Goal: Task Accomplishment & Management: Manage account settings

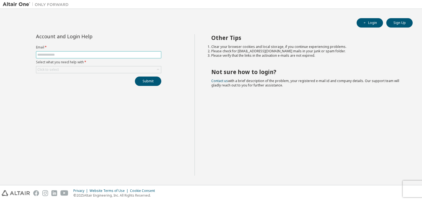
click at [100, 56] on input "text" at bounding box center [98, 55] width 123 height 4
type input "**********"
click at [98, 70] on div "Click to select" at bounding box center [98, 69] width 125 height 7
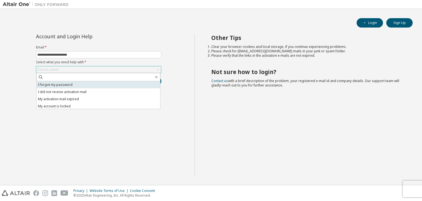
click at [96, 85] on li "I forgot my password" at bounding box center [99, 84] width 124 height 7
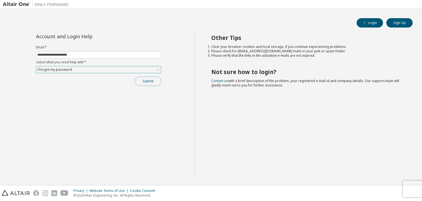
click at [150, 81] on button "Submit" at bounding box center [148, 80] width 26 height 9
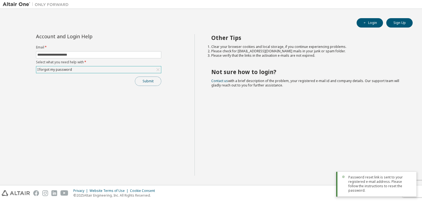
click at [150, 81] on button "Submit" at bounding box center [148, 80] width 26 height 9
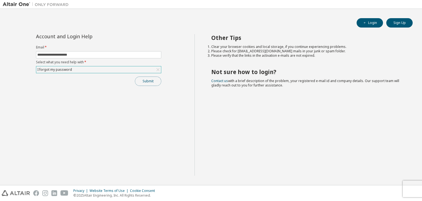
click at [150, 81] on button "Submit" at bounding box center [148, 80] width 26 height 9
